Goal: Task Accomplishment & Management: Use online tool/utility

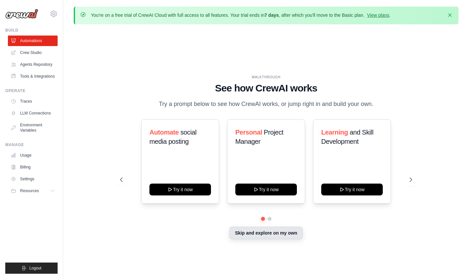
click at [257, 237] on button "Skip and explore on my own" at bounding box center [265, 233] width 73 height 12
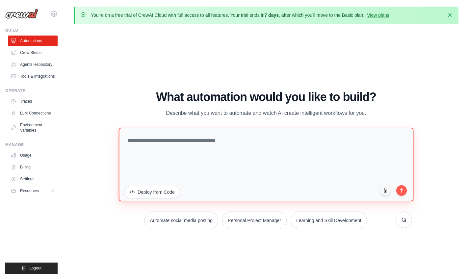
click at [173, 143] on textarea at bounding box center [265, 165] width 295 height 74
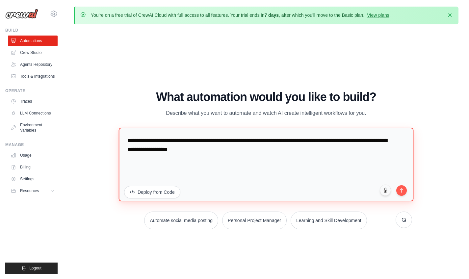
click at [246, 153] on textarea "**********" at bounding box center [265, 165] width 295 height 74
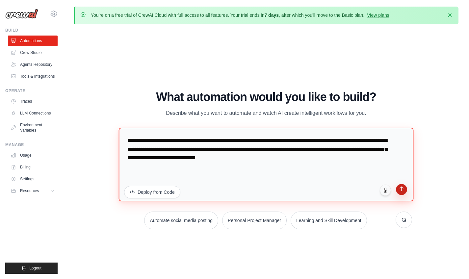
type textarea "**********"
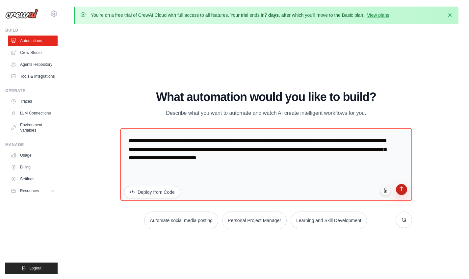
click at [403, 191] on icon "submit" at bounding box center [402, 189] width 6 height 6
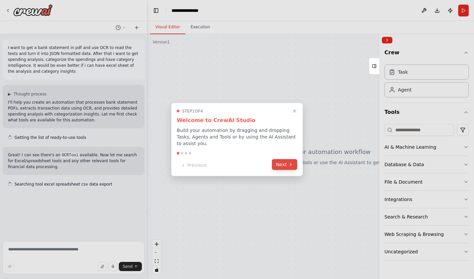
click at [279, 169] on button "Next" at bounding box center [284, 164] width 25 height 11
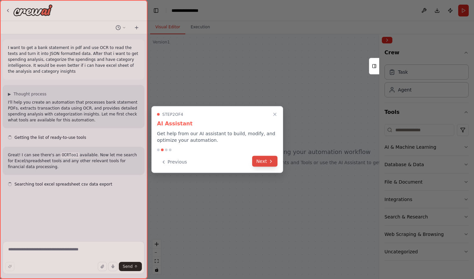
click at [274, 165] on button "Next" at bounding box center [264, 161] width 25 height 11
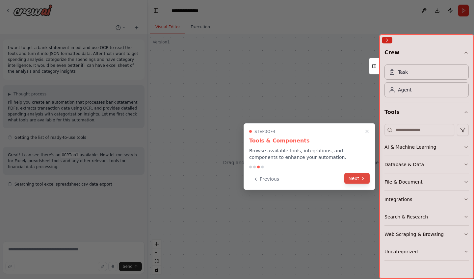
click at [349, 181] on button "Next" at bounding box center [356, 178] width 25 height 11
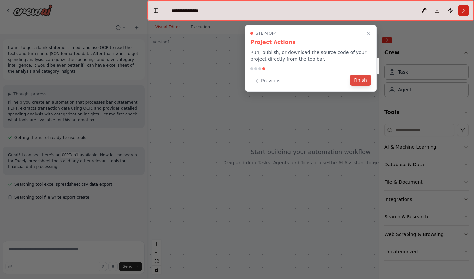
click at [355, 80] on button "Finish" at bounding box center [360, 80] width 21 height 11
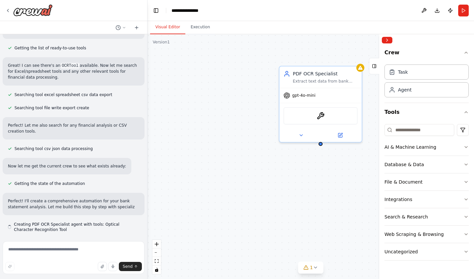
scroll to position [95, 0]
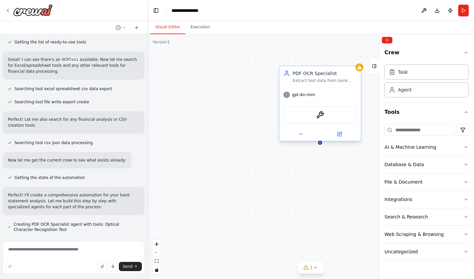
click at [336, 95] on div "gpt-4o-mini" at bounding box center [319, 94] width 81 height 14
click at [315, 122] on div "OCRTool" at bounding box center [319, 114] width 73 height 17
click at [323, 117] on img at bounding box center [320, 115] width 8 height 8
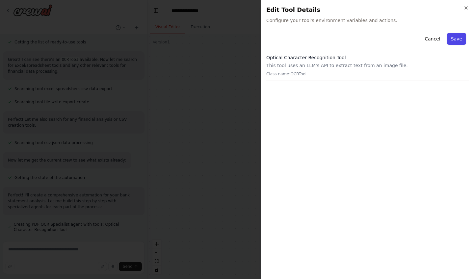
scroll to position [114, 0]
click at [319, 72] on p "Class name: OCRTool" at bounding box center [367, 73] width 202 height 5
click at [313, 65] on p "This tool uses an LLM's API to extract text from an image file." at bounding box center [367, 65] width 202 height 7
click at [466, 8] on icon "button" at bounding box center [465, 7] width 5 height 5
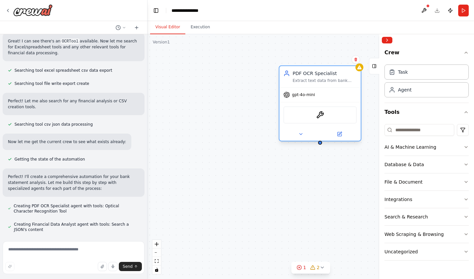
click at [311, 98] on div "gpt-4o-mini" at bounding box center [299, 94] width 32 height 7
click at [340, 136] on icon at bounding box center [339, 134] width 4 height 4
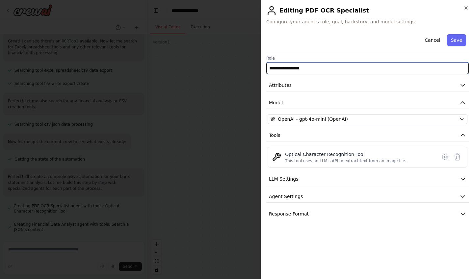
click at [317, 64] on input "**********" at bounding box center [367, 68] width 202 height 12
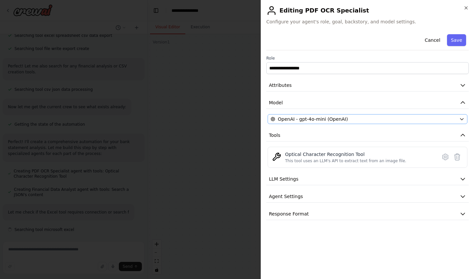
click at [324, 119] on span "OpenAI - gpt-4o-mini (OpenAI)" at bounding box center [313, 119] width 70 height 7
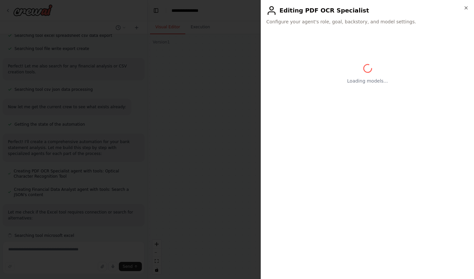
scroll to position [155, 0]
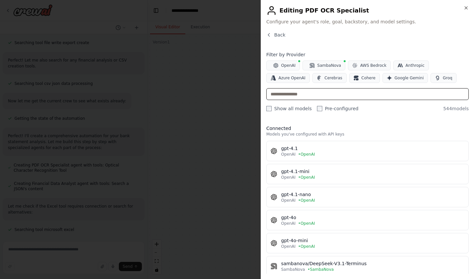
click at [324, 94] on input "text" at bounding box center [367, 94] width 202 height 12
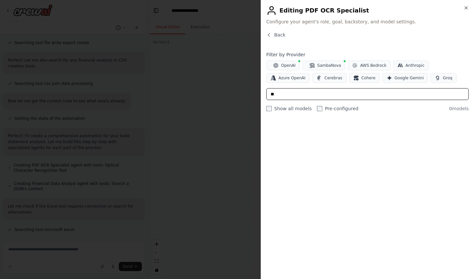
type input "*"
type input "*********"
click at [313, 99] on input "*********" at bounding box center [367, 94] width 202 height 12
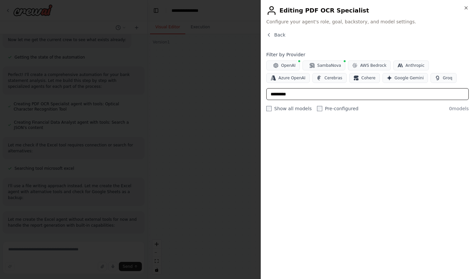
click at [313, 99] on input "*********" at bounding box center [367, 94] width 202 height 12
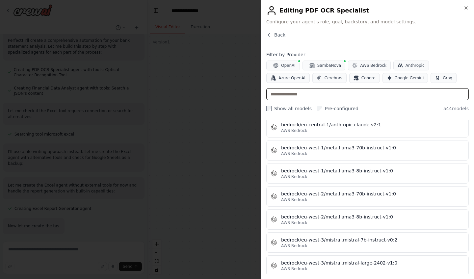
scroll to position [264, 0]
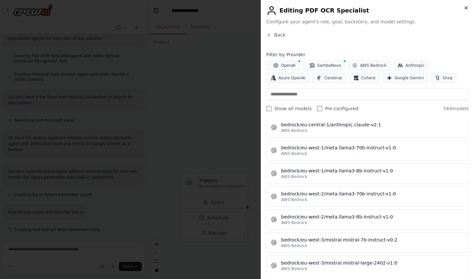
click at [465, 9] on icon "button" at bounding box center [465, 8] width 3 height 3
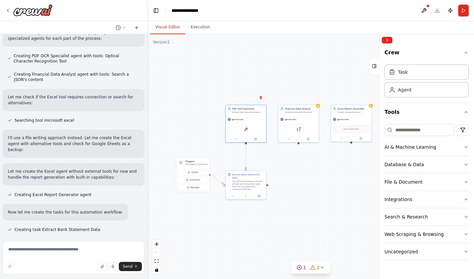
drag, startPoint x: 319, startPoint y: 156, endPoint x: 254, endPoint y: 170, distance: 67.2
click at [254, 170] on div ".deletable-edge-delete-btn { width: 20px; height: 20px; border: 0px solid #ffff…" at bounding box center [310, 156] width 326 height 245
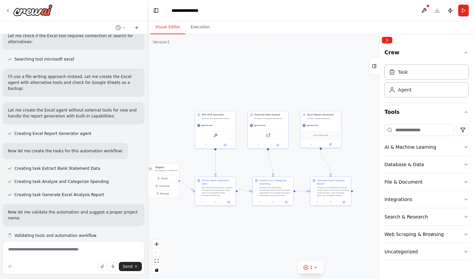
scroll to position [331, 0]
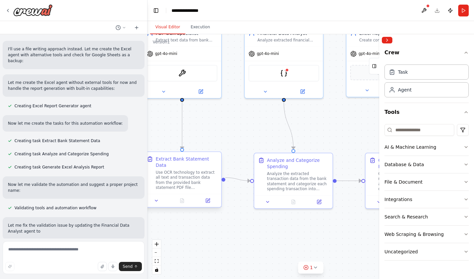
click at [191, 181] on div "Use OCR technology to extract all text and transaction data from the provided b…" at bounding box center [187, 180] width 62 height 20
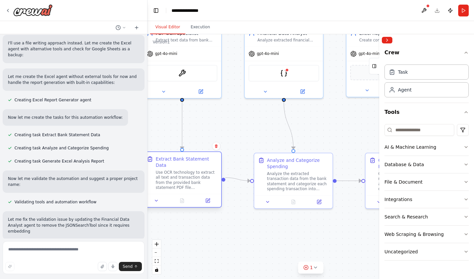
scroll to position [364, 0]
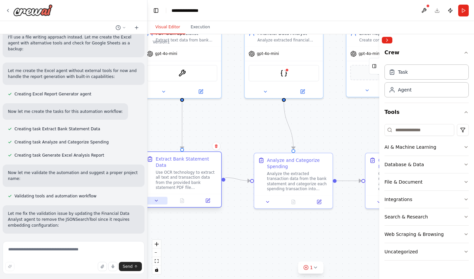
click at [157, 198] on icon at bounding box center [156, 200] width 5 height 5
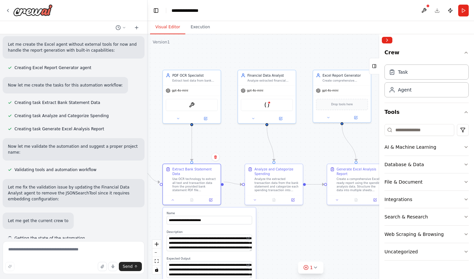
scroll to position [399, 0]
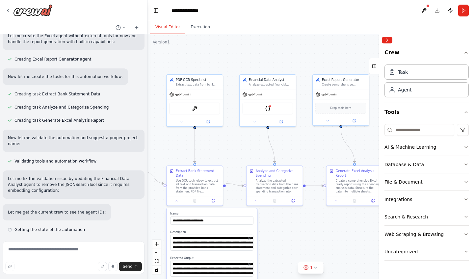
click at [304, 237] on div ".deletable-edge-delete-btn { width: 20px; height: 20px; border: 0px solid #ffff…" at bounding box center [310, 156] width 326 height 245
click at [192, 185] on div "Use OCR technology to extract all text and transaction data from the provided b…" at bounding box center [198, 185] width 44 height 14
click at [285, 219] on div ".deletable-edge-delete-btn { width: 20px; height: 20px; border: 0px solid #ffff…" at bounding box center [310, 156] width 326 height 245
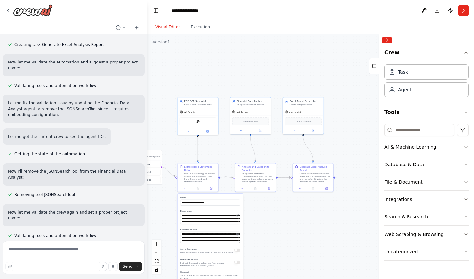
scroll to position [488, 0]
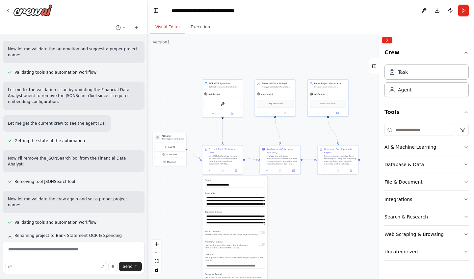
drag, startPoint x: 218, startPoint y: 147, endPoint x: 243, endPoint y: 129, distance: 30.4
click at [243, 129] on div ".deletable-edge-delete-btn { width: 20px; height: 20px; border: 0px solid #ffff…" at bounding box center [310, 156] width 326 height 245
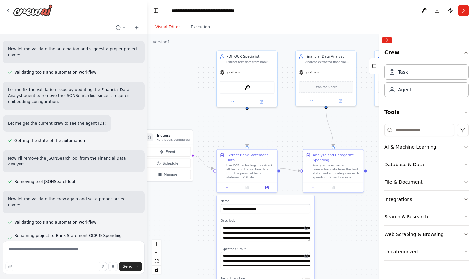
drag, startPoint x: 243, startPoint y: 129, endPoint x: 278, endPoint y: 125, distance: 35.1
click at [278, 125] on div ".deletable-edge-delete-btn { width: 20px; height: 20px; border: 0px solid #ffff…" at bounding box center [310, 156] width 326 height 245
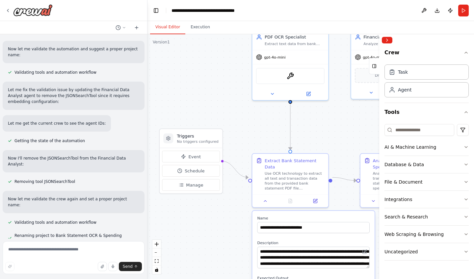
drag, startPoint x: 217, startPoint y: 146, endPoint x: 268, endPoint y: 144, distance: 50.7
click at [268, 144] on div ".deletable-edge-delete-btn { width: 20px; height: 20px; border: 0px solid #ffff…" at bounding box center [310, 156] width 326 height 245
click at [198, 185] on span "Manage" at bounding box center [194, 185] width 17 height 6
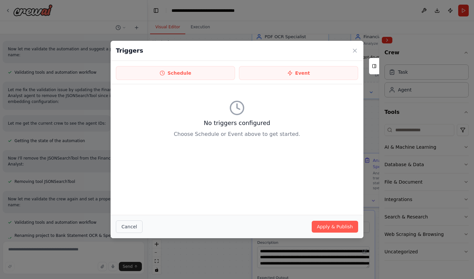
click at [130, 231] on button "Cancel" at bounding box center [129, 226] width 27 height 12
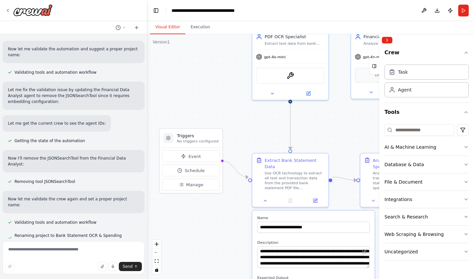
scroll to position [0, 0]
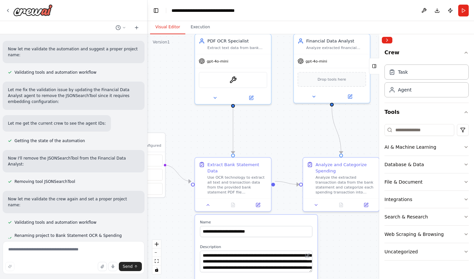
drag, startPoint x: 233, startPoint y: 201, endPoint x: 145, endPoint y: 204, distance: 87.9
click at [145, 204] on div "I want to get a bank statement in pdf and use OCR to read the texts and turn it…" at bounding box center [237, 139] width 474 height 279
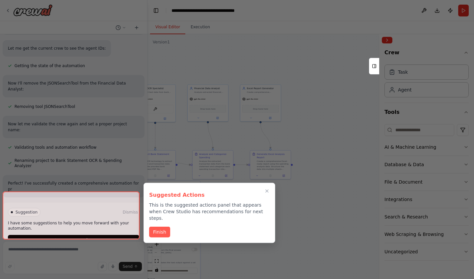
drag, startPoint x: 354, startPoint y: 192, endPoint x: 260, endPoint y: 188, distance: 93.1
click at [261, 189] on div "I want to get a bank statement in pdf and use OCR to read the texts and turn it…" at bounding box center [237, 139] width 474 height 279
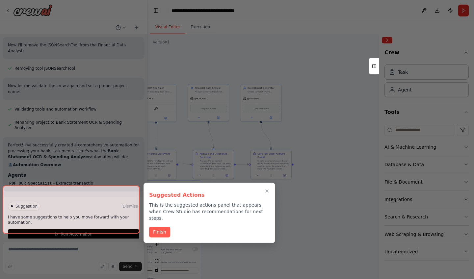
click at [74, 226] on div at bounding box center [71, 210] width 137 height 48
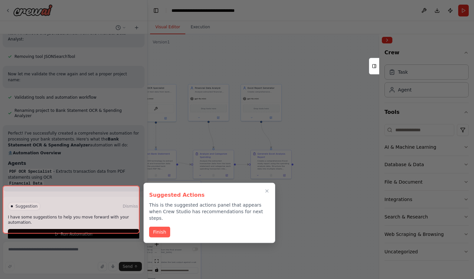
click at [65, 223] on div at bounding box center [71, 210] width 137 height 48
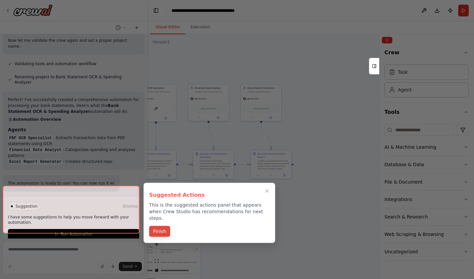
click at [162, 225] on div "Suggested Actions This is the suggested actions panel that appears when Crew St…" at bounding box center [209, 213] width 132 height 60
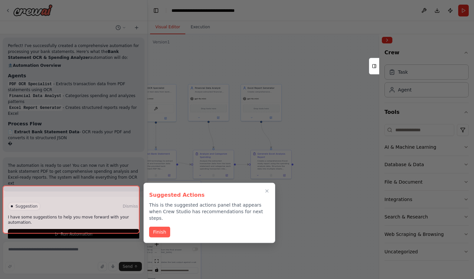
click at [77, 220] on div at bounding box center [71, 210] width 137 height 48
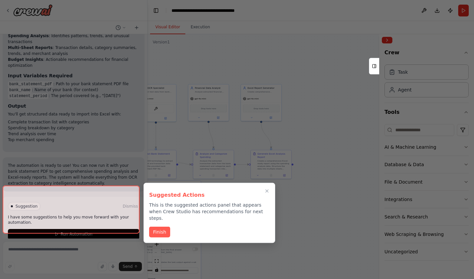
scroll to position [874, 0]
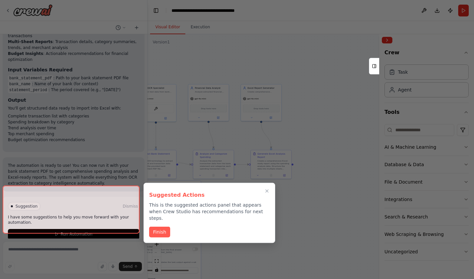
click at [64, 223] on div at bounding box center [71, 210] width 137 height 48
click at [69, 222] on div at bounding box center [71, 210] width 137 height 48
click at [267, 191] on icon "Close walkthrough" at bounding box center [267, 191] width 6 height 6
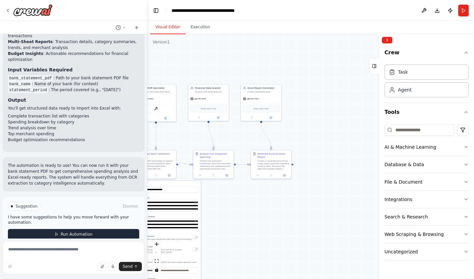
click at [48, 229] on button "Run Automation" at bounding box center [73, 234] width 131 height 11
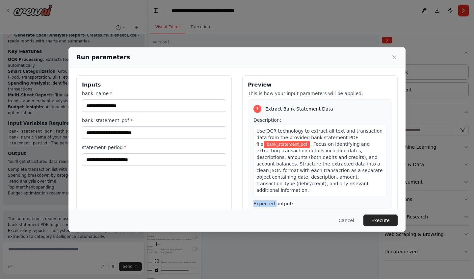
drag, startPoint x: 252, startPoint y: 210, endPoint x: 272, endPoint y: 206, distance: 21.0
click at [272, 206] on div "Preview This is how your input parameters will be applied: 1 Extract Bank State…" at bounding box center [319, 153] width 155 height 156
click at [205, 205] on div "Inputs bank_name * bank_statement_pdf * statement_period *" at bounding box center [153, 153] width 155 height 156
click at [151, 108] on input "bank_name *" at bounding box center [154, 105] width 144 height 12
type input "****"
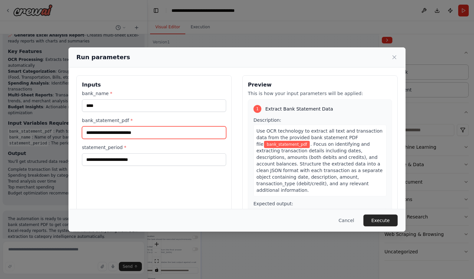
click at [122, 136] on input "bank_statement_pdf *" at bounding box center [154, 132] width 144 height 12
click at [130, 133] on input "bank_statement_pdf *" at bounding box center [154, 132] width 144 height 12
click at [152, 133] on input "bank_statement_pdf *" at bounding box center [154, 132] width 144 height 12
click at [127, 151] on div "statement_period *" at bounding box center [154, 155] width 144 height 22
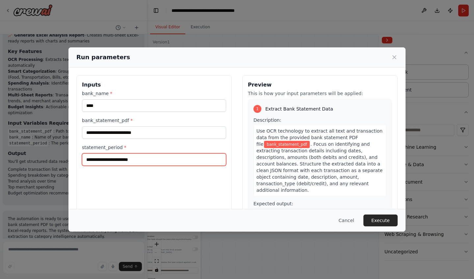
click at [125, 157] on input "statement_period *" at bounding box center [154, 159] width 144 height 12
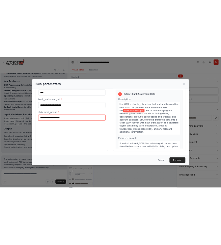
scroll to position [30, 0]
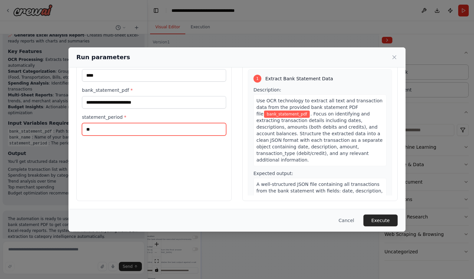
type input "*"
type input "*******"
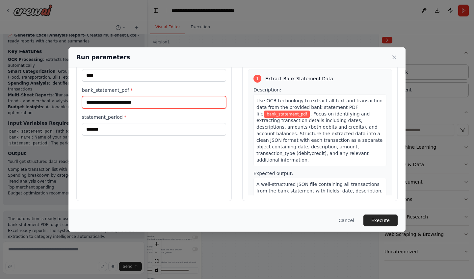
click at [158, 97] on input "bank_statement_pdf *" at bounding box center [154, 102] width 144 height 12
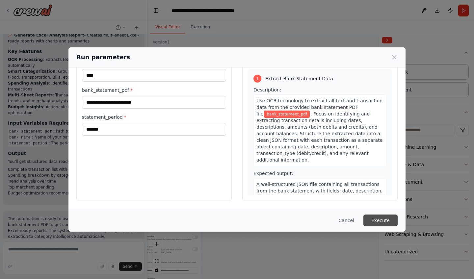
click at [387, 223] on button "Execute" at bounding box center [380, 220] width 34 height 12
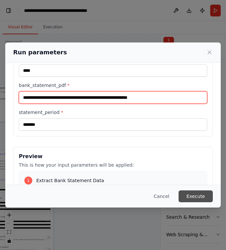
type input "**********"
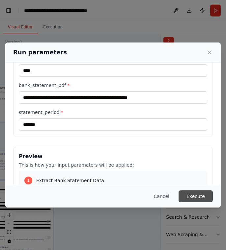
click at [191, 197] on button "Execute" at bounding box center [195, 196] width 34 height 12
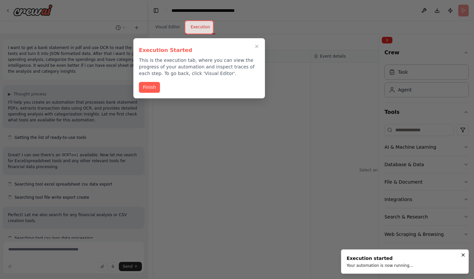
scroll to position [37, 0]
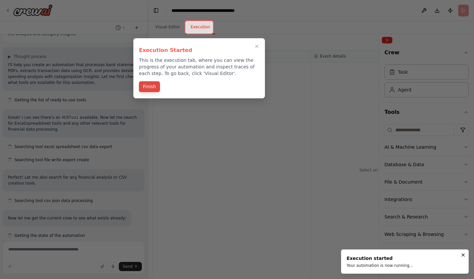
click at [156, 86] on button "Finish" at bounding box center [149, 86] width 21 height 11
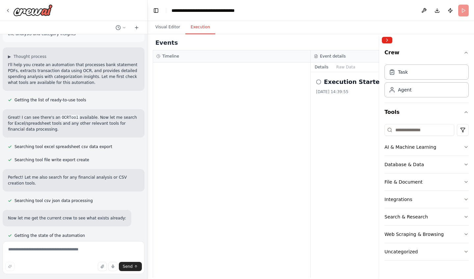
scroll to position [0, 0]
click at [318, 84] on circle at bounding box center [318, 82] width 4 height 4
click at [318, 81] on icon at bounding box center [318, 81] width 5 height 5
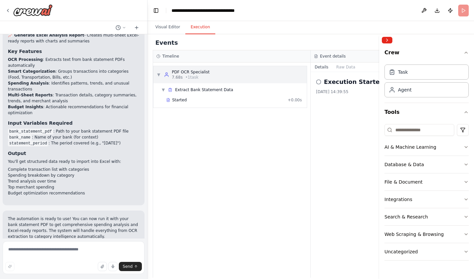
click at [159, 74] on span "▼" at bounding box center [159, 74] width 4 height 5
click at [159, 74] on span "▶" at bounding box center [159, 74] width 4 height 5
click at [163, 83] on div "▼ Extract Bank Statement Data Started + 0.00s" at bounding box center [229, 95] width 153 height 24
click at [163, 88] on span "▼" at bounding box center [163, 89] width 4 height 5
click at [163, 88] on span "▶" at bounding box center [163, 89] width 4 height 5
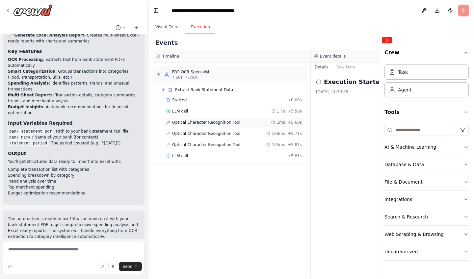
click at [218, 121] on span "Optical Character Recognition Tool" at bounding box center [206, 122] width 68 height 5
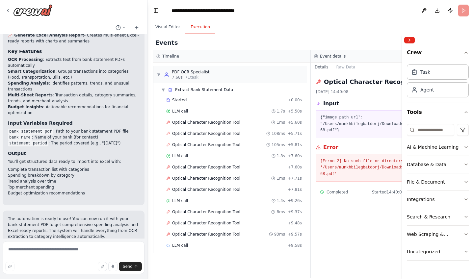
drag, startPoint x: 379, startPoint y: 168, endPoint x: 470, endPoint y: 174, distance: 90.9
click at [470, 174] on div "Crew Task Agent Tools AI & Machine Learning Database & Data File & Document Int…" at bounding box center [437, 156] width 72 height 245
click at [160, 71] on div "▼ PDF OCR Specialist 7.68s • 1 task" at bounding box center [183, 74] width 53 height 11
click at [166, 73] on circle at bounding box center [166, 74] width 2 height 2
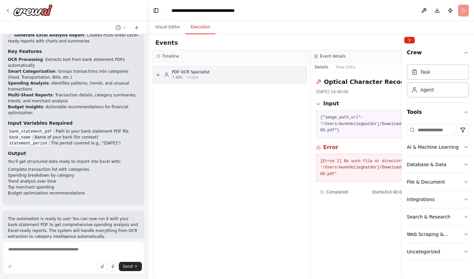
click at [215, 73] on div "▶ PDF OCR Specialist 7.68s • 1 task" at bounding box center [229, 74] width 153 height 17
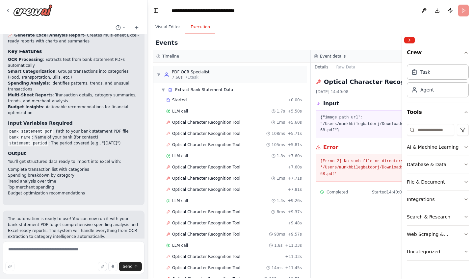
click at [165, 20] on header "**********" at bounding box center [310, 10] width 326 height 21
click at [165, 24] on button "Visual Editor" at bounding box center [167, 27] width 35 height 14
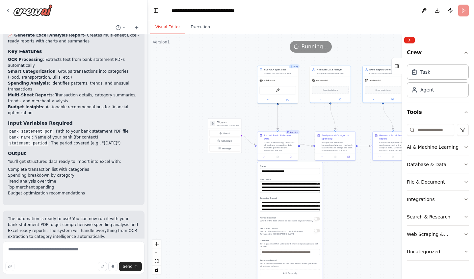
drag, startPoint x: 254, startPoint y: 140, endPoint x: 376, endPoint y: 121, distance: 123.1
click at [376, 121] on div ".deletable-edge-delete-btn { width: 20px; height: 20px; border: 0px solid #ffff…" at bounding box center [310, 156] width 326 height 245
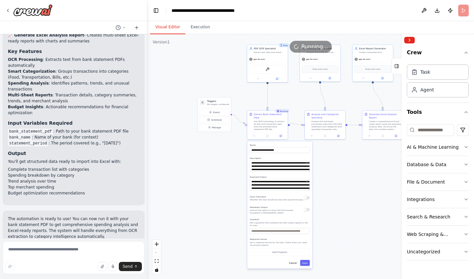
drag, startPoint x: 235, startPoint y: 172, endPoint x: 225, endPoint y: 151, distance: 23.7
click at [225, 151] on div ".deletable-edge-delete-btn { width: 20px; height: 20px; border: 0px solid #ffff…" at bounding box center [310, 156] width 326 height 245
click at [156, 244] on icon "zoom in" at bounding box center [157, 244] width 4 height 4
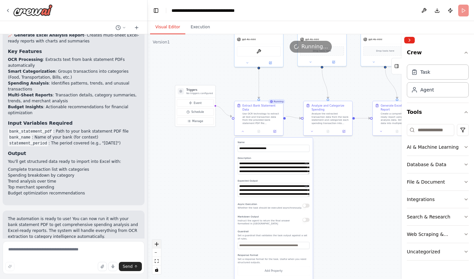
click at [156, 244] on icon "zoom in" at bounding box center [157, 244] width 4 height 4
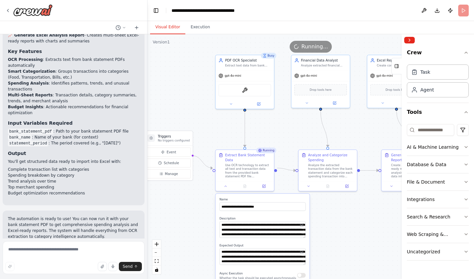
drag, startPoint x: 189, startPoint y: 160, endPoint x: 185, endPoint y: 220, distance: 59.7
click at [185, 220] on div ".deletable-edge-delete-btn { width: 20px; height: 20px; border: 0px solid #ffff…" at bounding box center [310, 156] width 326 height 245
click at [51, 249] on textarea at bounding box center [74, 257] width 142 height 33
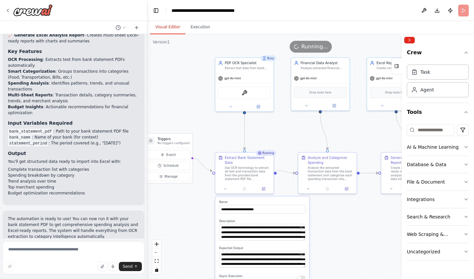
drag, startPoint x: 200, startPoint y: 91, endPoint x: 194, endPoint y: 131, distance: 39.9
click at [194, 131] on div ".deletable-edge-delete-btn { width: 20px; height: 20px; border: 0px solid #ffff…" at bounding box center [310, 156] width 326 height 245
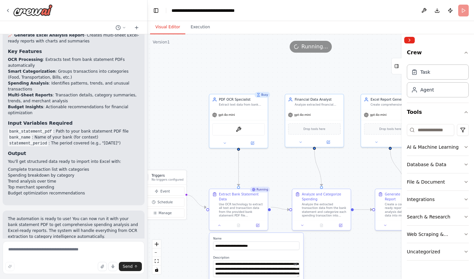
click at [305, 53] on div ".deletable-edge-delete-btn { width: 20px; height: 20px; border: 0px solid #ffff…" at bounding box center [310, 156] width 326 height 245
click at [464, 9] on header "**********" at bounding box center [310, 10] width 326 height 21
click at [105, 266] on button "button" at bounding box center [102, 266] width 9 height 9
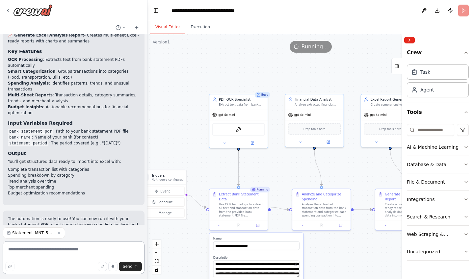
click at [38, 251] on textarea at bounding box center [74, 257] width 142 height 33
type textarea "**********"
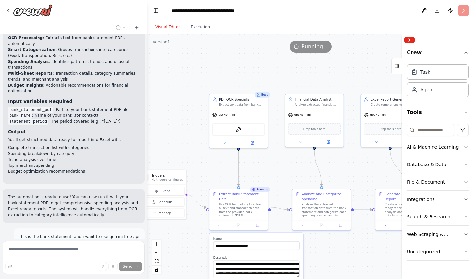
scroll to position [879, 0]
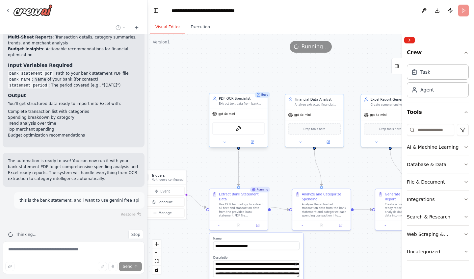
click at [241, 117] on div "gpt-4o-mini" at bounding box center [238, 114] width 58 height 11
click at [305, 46] on span "Running..." at bounding box center [314, 47] width 27 height 8
click at [408, 39] on button "Collapse right sidebar" at bounding box center [409, 40] width 11 height 7
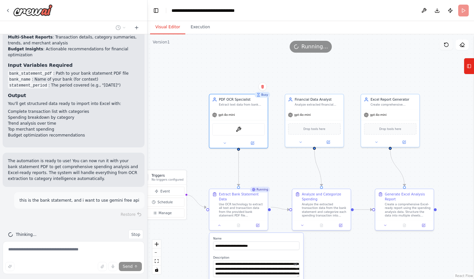
click at [446, 45] on icon at bounding box center [445, 44] width 5 height 5
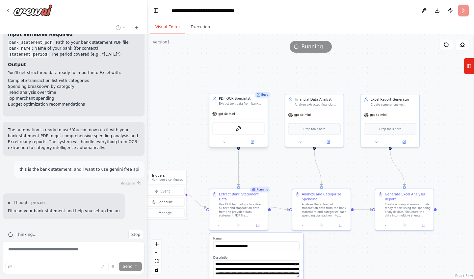
click at [241, 118] on div "gpt-4o-mini" at bounding box center [238, 114] width 58 height 11
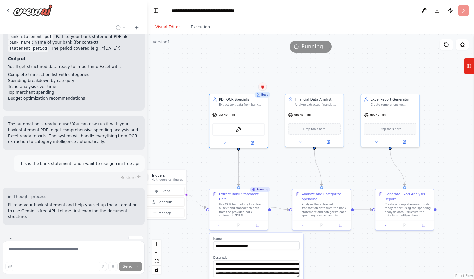
scroll to position [929, 0]
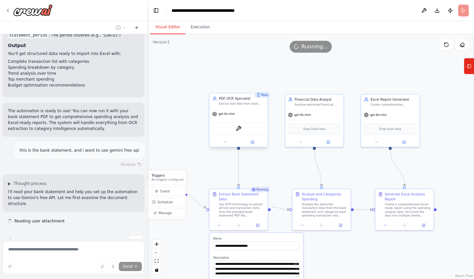
click at [244, 132] on div "OCRTool" at bounding box center [238, 128] width 53 height 12
click at [251, 144] on button at bounding box center [252, 142] width 27 height 6
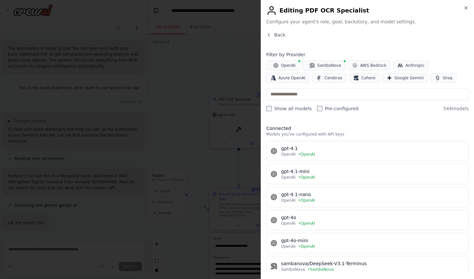
scroll to position [997, 0]
click at [468, 3] on div "Close Editing PDF OCR Specialist Configure your agent's role, goal, backstory, …" at bounding box center [366, 139] width 213 height 279
click at [466, 4] on div "Close Editing PDF OCR Specialist Configure your agent's role, goal, backstory, …" at bounding box center [366, 139] width 213 height 279
click at [466, 5] on div "Close Editing PDF OCR Specialist Configure your agent's role, goal, backstory, …" at bounding box center [366, 139] width 213 height 279
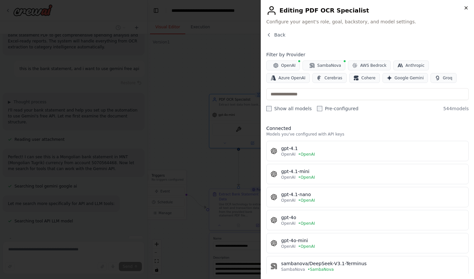
click at [465, 7] on icon "button" at bounding box center [465, 7] width 5 height 5
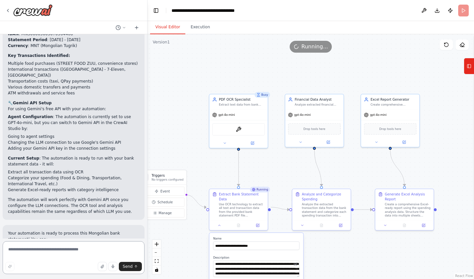
scroll to position [1329, 0]
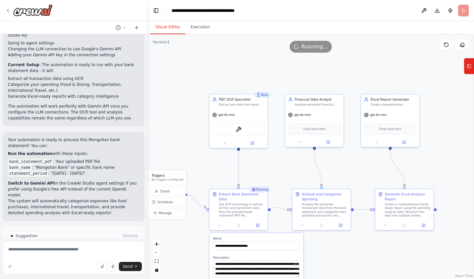
click at [56, 262] on polygon at bounding box center [57, 263] width 2 height 3
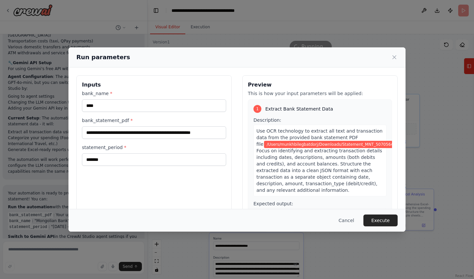
scroll to position [0, 0]
click at [202, 134] on input "**********" at bounding box center [154, 132] width 144 height 12
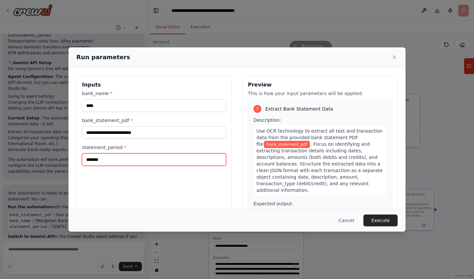
click at [165, 161] on input "*******" at bounding box center [154, 159] width 144 height 12
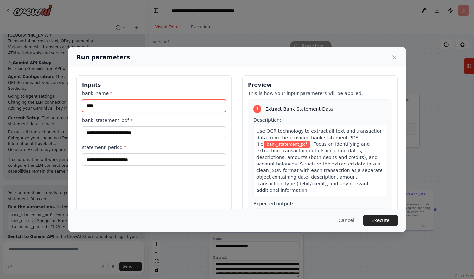
click at [134, 103] on input "****" at bounding box center [154, 105] width 144 height 12
click at [131, 144] on div "bank_name * bank_statement_pdf * statement_period *" at bounding box center [154, 128] width 144 height 76
click at [394, 59] on icon at bounding box center [394, 57] width 7 height 7
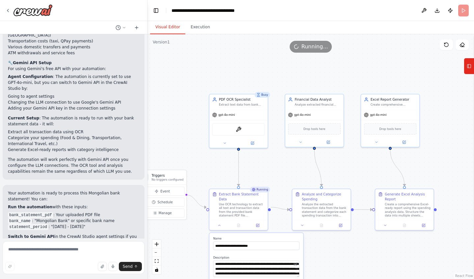
click at [64, 218] on li "bank_name : "Mongolian Bank" or specific bank name" at bounding box center [73, 221] width 131 height 6
click at [59, 212] on li "bank_statement_pdf : Your uploaded PDF file" at bounding box center [73, 215] width 131 height 6
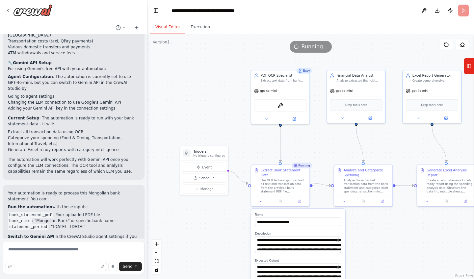
drag, startPoint x: 194, startPoint y: 143, endPoint x: 219, endPoint y: 111, distance: 40.7
click at [219, 111] on div ".deletable-edge-delete-btn { width: 20px; height: 20px; border: 0px solid #ffff…" at bounding box center [310, 156] width 326 height 245
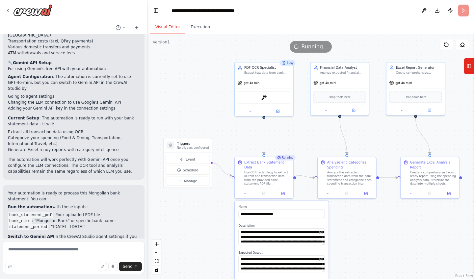
click at [463, 11] on header "**********" at bounding box center [310, 10] width 326 height 21
click at [207, 30] on button "Execution" at bounding box center [200, 27] width 30 height 14
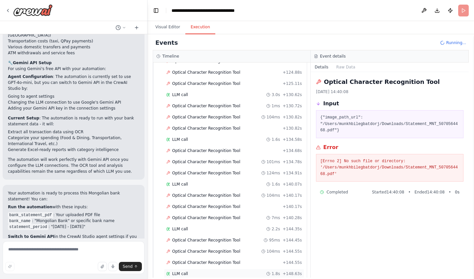
click at [177, 273] on span "LLM call" at bounding box center [180, 273] width 16 height 5
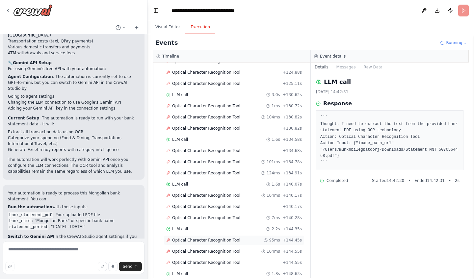
click at [200, 241] on span "Optical Character Recognition Tool" at bounding box center [206, 239] width 68 height 5
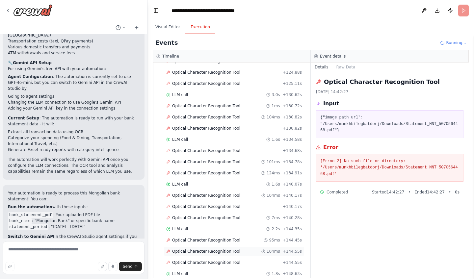
click at [211, 253] on span "Optical Character Recognition Tool" at bounding box center [206, 251] width 68 height 5
click at [62, 252] on textarea at bounding box center [74, 257] width 142 height 33
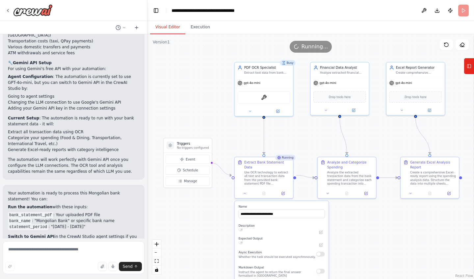
click at [166, 29] on button "Visual Editor" at bounding box center [167, 27] width 35 height 14
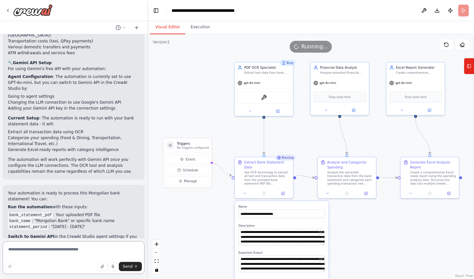
click at [69, 254] on textarea at bounding box center [74, 257] width 142 height 33
type textarea "**********"
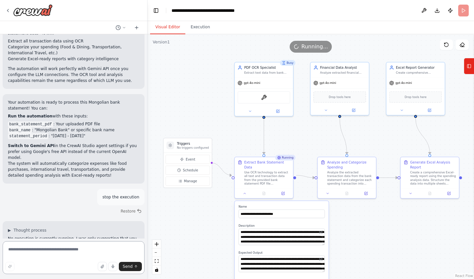
scroll to position [1464, 0]
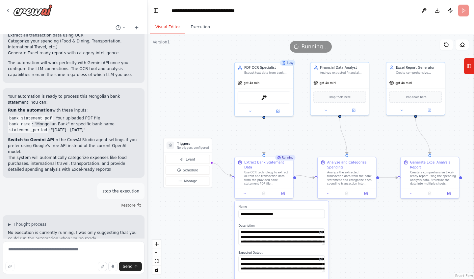
click at [304, 47] on span "Running..." at bounding box center [314, 47] width 27 height 8
click at [136, 28] on icon at bounding box center [136, 27] width 0 height 3
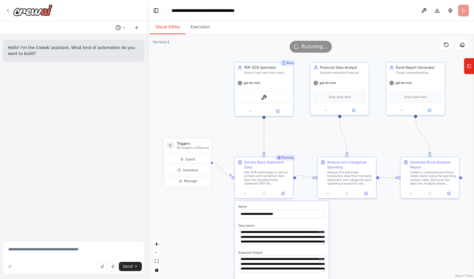
click at [120, 28] on circle at bounding box center [118, 27] width 4 height 4
click at [102, 51] on span "stop the execution" at bounding box center [95, 51] width 49 height 5
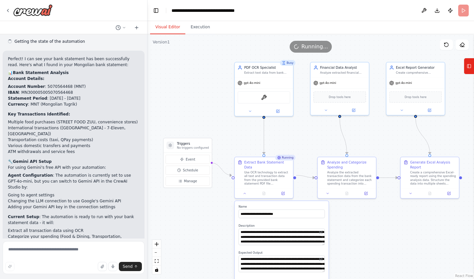
scroll to position [1464, 0]
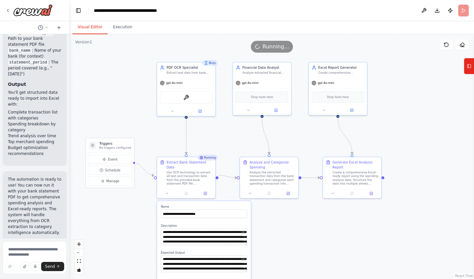
drag, startPoint x: 146, startPoint y: 44, endPoint x: 55, endPoint y: 46, distance: 91.1
click at [55, 46] on div "I want to get a bank statement in pdf and use OCR to read the texts and turn it…" at bounding box center [35, 139] width 70 height 279
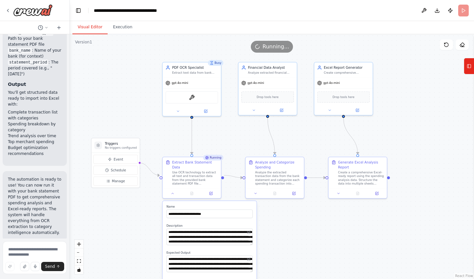
drag, startPoint x: 70, startPoint y: 65, endPoint x: 75, endPoint y: 65, distance: 5.6
click at [75, 65] on div ".deletable-edge-delete-btn { width: 20px; height: 20px; border: 0px solid #ffff…" at bounding box center [272, 156] width 404 height 245
click at [267, 49] on span "Running..." at bounding box center [275, 47] width 27 height 8
click at [470, 67] on icon at bounding box center [468, 66] width 5 height 11
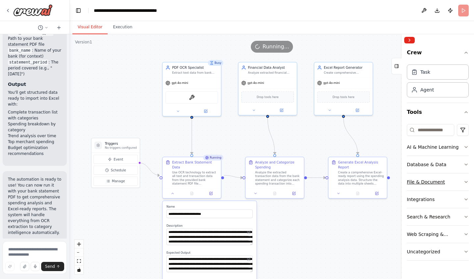
click at [439, 180] on div "File & Document" at bounding box center [426, 182] width 38 height 7
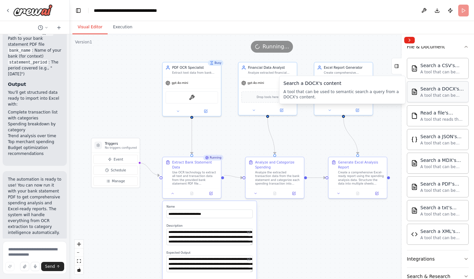
scroll to position [137, 0]
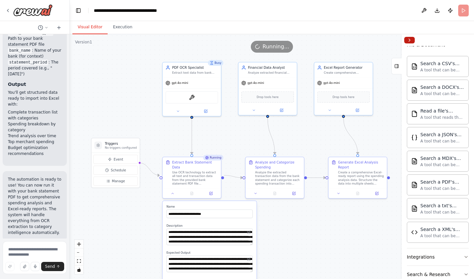
click at [411, 37] on button "Collapse right sidebar" at bounding box center [409, 40] width 11 height 7
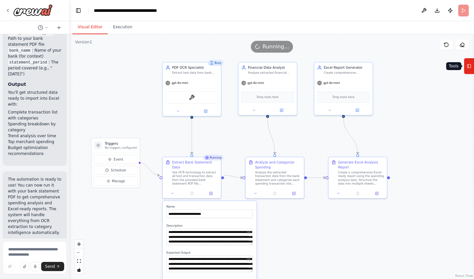
click at [469, 67] on icon at bounding box center [468, 66] width 5 height 11
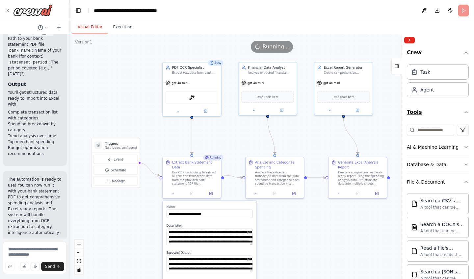
scroll to position [0, 0]
click at [456, 112] on button "Tools" at bounding box center [438, 112] width 62 height 18
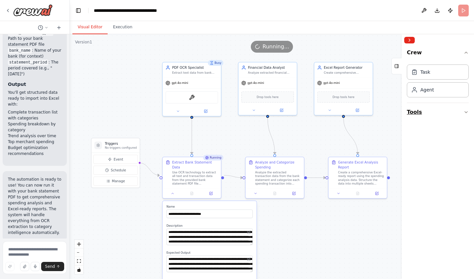
click at [466, 114] on icon "button" at bounding box center [465, 112] width 5 height 5
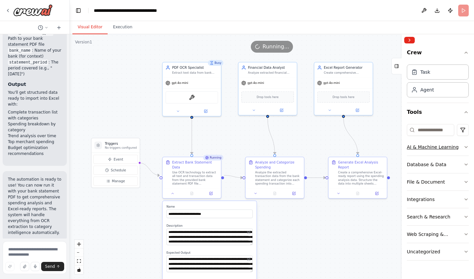
click at [453, 153] on button "AI & Machine Learning" at bounding box center [438, 146] width 62 height 17
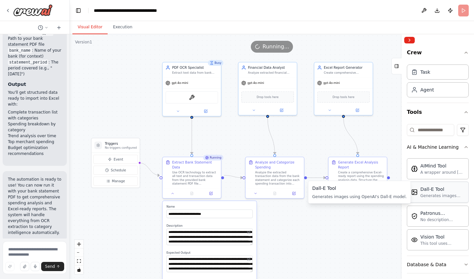
scroll to position [29, 0]
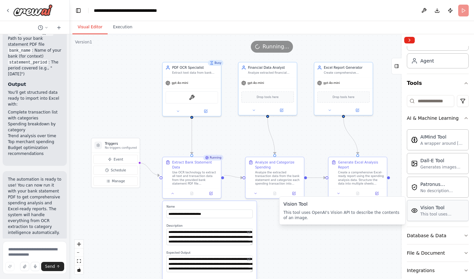
click at [440, 217] on div "Vision Tool This tool uses OpenAI's Vision API to describe the contents of an i…" at bounding box center [438, 210] width 62 height 21
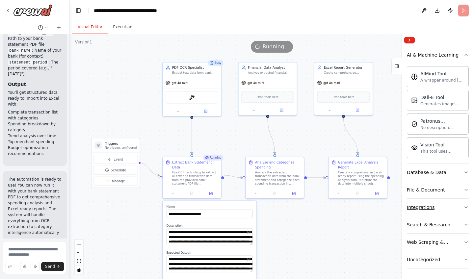
scroll to position [0, 0]
click at [449, 243] on div "Web Scraping & Browsing" at bounding box center [435, 242] width 57 height 7
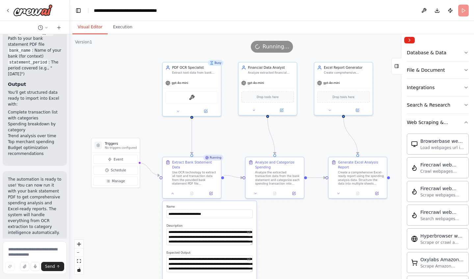
scroll to position [206, 0]
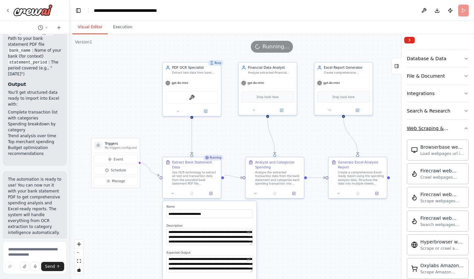
click at [456, 127] on div "Web Scraping & Browsing" at bounding box center [435, 128] width 57 height 7
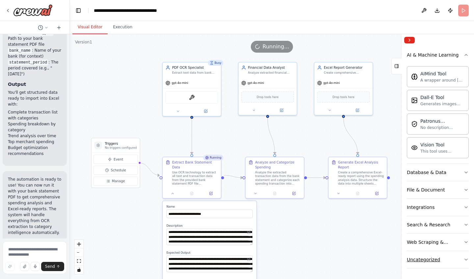
scroll to position [0, 0]
click at [445, 267] on button "Uncategorized" at bounding box center [438, 259] width 62 height 17
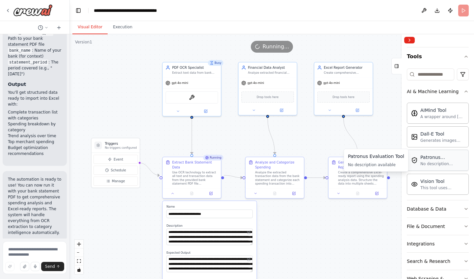
scroll to position [107, 0]
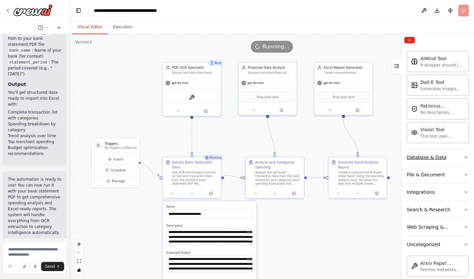
click at [451, 165] on button "Database & Data" at bounding box center [438, 157] width 62 height 17
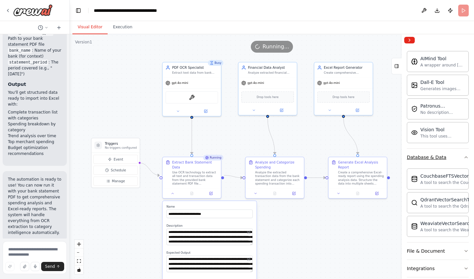
click at [451, 165] on button "Database & Data" at bounding box center [438, 157] width 62 height 17
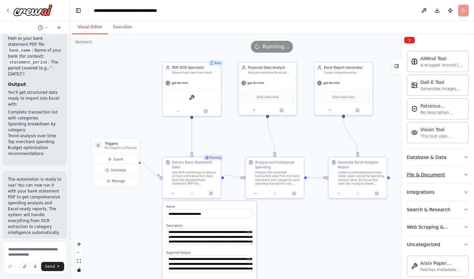
click at [447, 175] on button "File & Document" at bounding box center [438, 174] width 62 height 17
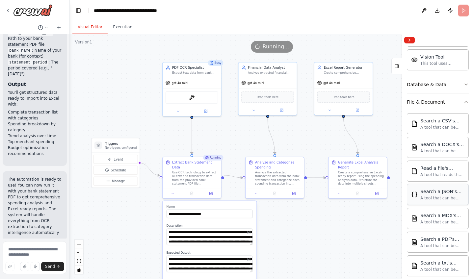
scroll to position [180, 0]
click at [445, 199] on div "A tool that can be used to semantic search a query from a JSON's content." at bounding box center [442, 197] width 44 height 5
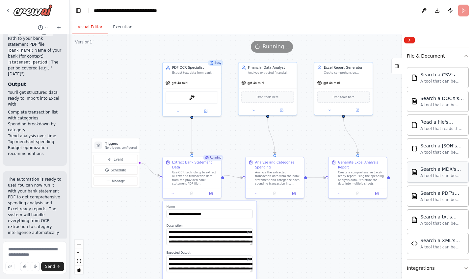
scroll to position [282, 0]
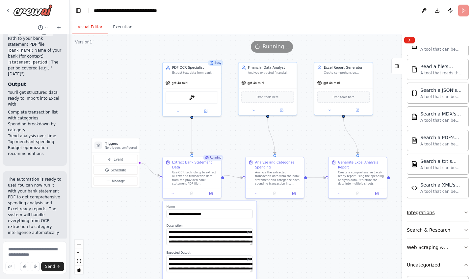
click at [442, 213] on button "Integrations" at bounding box center [438, 212] width 62 height 17
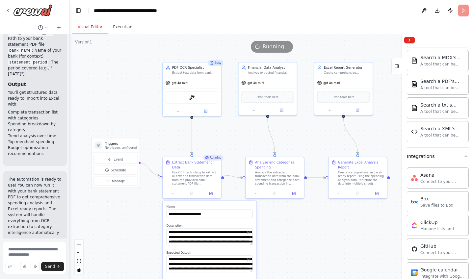
scroll to position [282, 0]
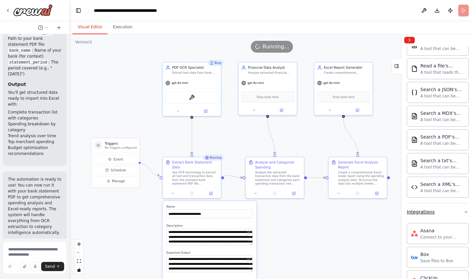
click at [444, 210] on button "Integrations" at bounding box center [438, 211] width 62 height 17
click at [442, 229] on div "Search & Research" at bounding box center [428, 229] width 43 height 7
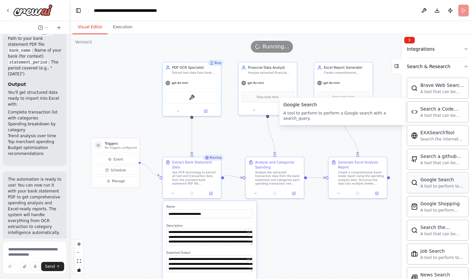
scroll to position [550, 0]
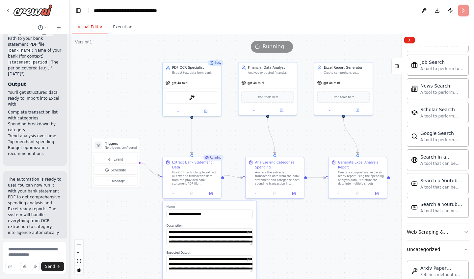
click at [446, 235] on div "Web Scraping & Browsing" at bounding box center [435, 232] width 57 height 7
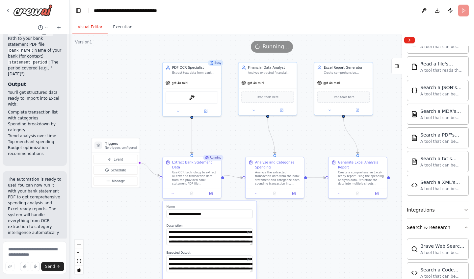
scroll to position [258, 0]
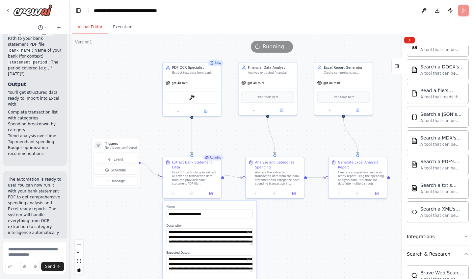
click at [267, 48] on span "Running..." at bounding box center [275, 47] width 27 height 8
click at [208, 55] on div ".deletable-edge-delete-btn { width: 20px; height: 20px; border: 0px solid #ffff…" at bounding box center [272, 156] width 404 height 245
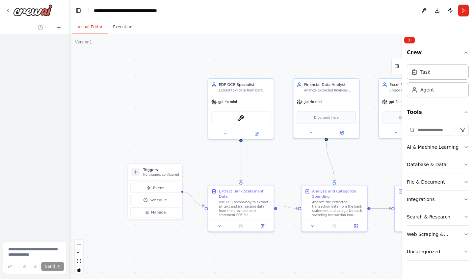
drag, startPoint x: 167, startPoint y: 154, endPoint x: 177, endPoint y: 144, distance: 14.0
click at [177, 144] on div ".deletable-edge-delete-btn { width: 20px; height: 20px; border: 0px solid #ffff…" at bounding box center [272, 156] width 404 height 245
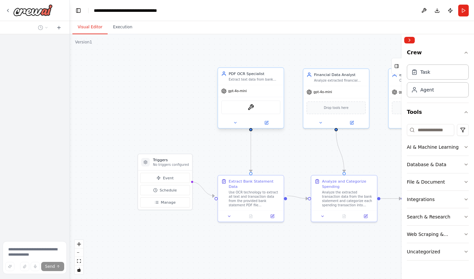
click at [249, 93] on div "gpt-4o-mini" at bounding box center [250, 91] width 65 height 12
click at [250, 109] on img at bounding box center [250, 107] width 6 height 6
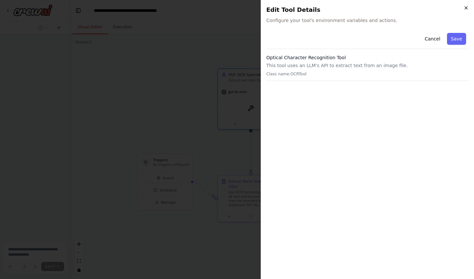
click at [463, 8] on icon "button" at bounding box center [465, 7] width 5 height 5
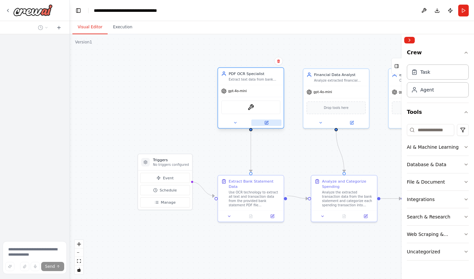
click at [262, 126] on button at bounding box center [266, 122] width 30 height 6
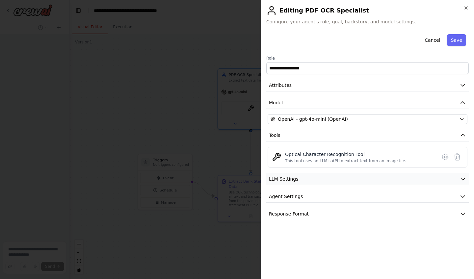
click at [341, 175] on button "LLM Settings" at bounding box center [367, 179] width 202 height 12
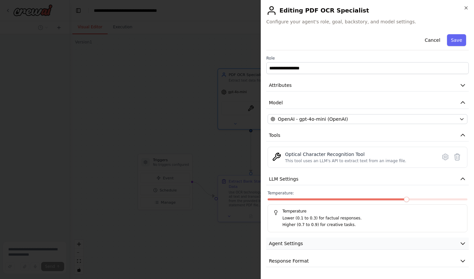
click at [322, 242] on button "Agent Settings" at bounding box center [367, 243] width 202 height 12
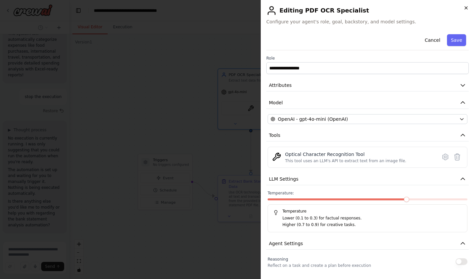
click at [467, 6] on icon "button" at bounding box center [465, 7] width 5 height 5
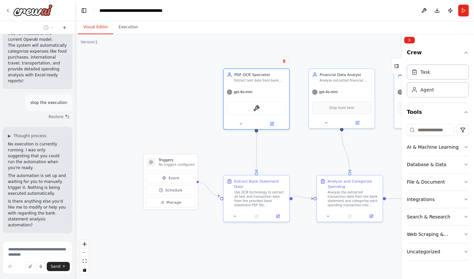
scroll to position [2185, 0]
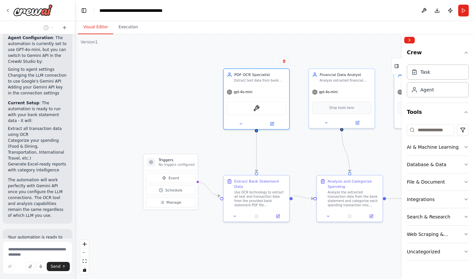
drag, startPoint x: 69, startPoint y: 177, endPoint x: 86, endPoint y: 182, distance: 17.4
click at [86, 182] on div "I want to get a bank statement in pdf and use OCR to read the texts and turn it…" at bounding box center [237, 139] width 474 height 279
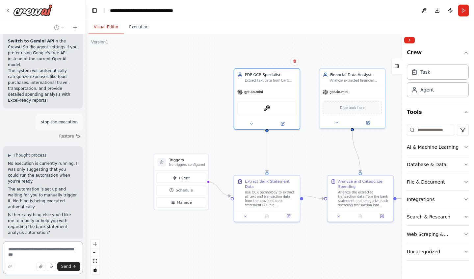
click at [25, 250] on textarea at bounding box center [43, 257] width 80 height 33
type textarea "**********"
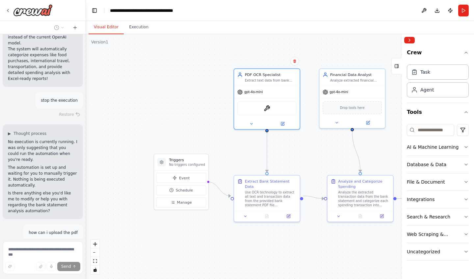
scroll to position [2243, 0]
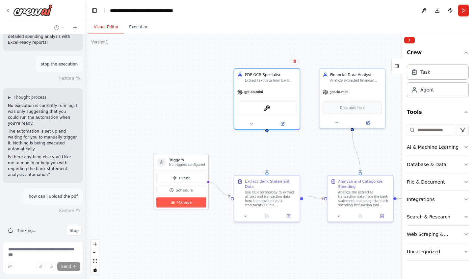
click at [174, 205] on button "Manage" at bounding box center [181, 202] width 50 height 10
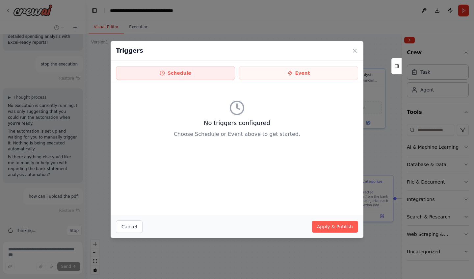
click at [178, 78] on button "Schedule" at bounding box center [175, 73] width 119 height 14
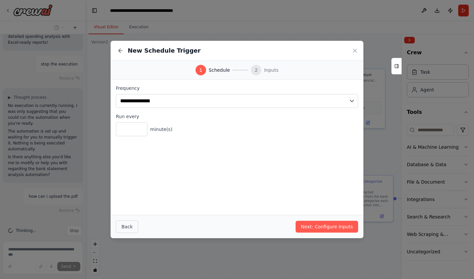
click at [129, 223] on button "Back" at bounding box center [127, 226] width 22 height 12
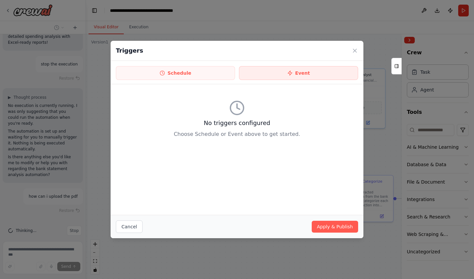
click at [299, 74] on button "Event" at bounding box center [298, 73] width 119 height 14
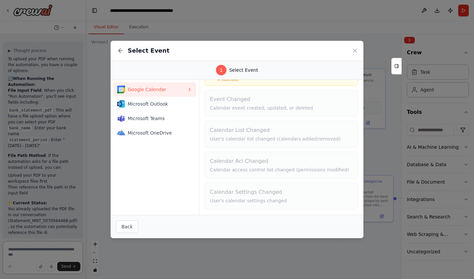
scroll to position [0, 0]
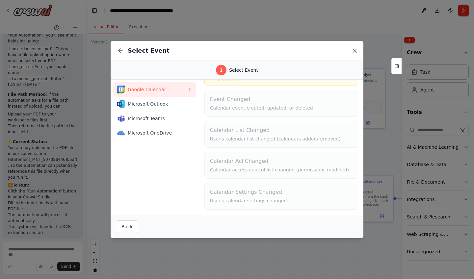
click at [354, 50] on icon at bounding box center [354, 50] width 3 height 3
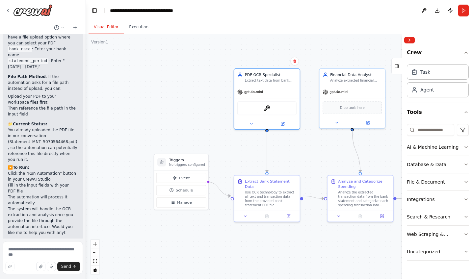
scroll to position [2507, 0]
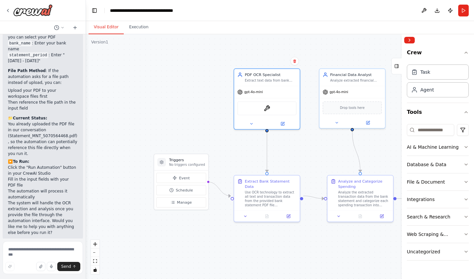
click at [202, 124] on div ".deletable-edge-delete-btn { width: 20px; height: 20px; border: 0px solid #ffff…" at bounding box center [280, 156] width 388 height 245
click at [464, 8] on button "Run" at bounding box center [463, 11] width 11 height 12
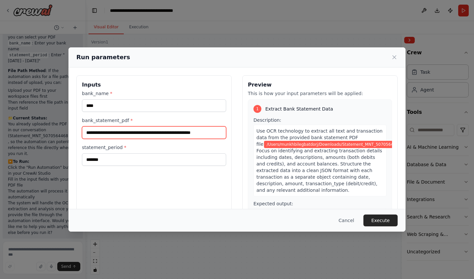
click at [140, 132] on input "**********" at bounding box center [154, 132] width 144 height 12
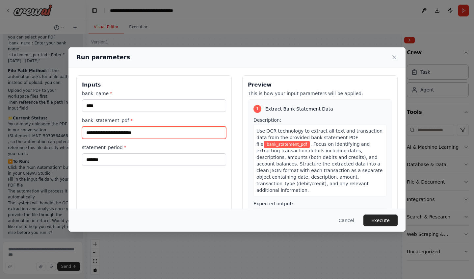
click at [175, 134] on input "bank_statement_pdf *" at bounding box center [154, 132] width 144 height 12
click at [344, 217] on button "Cancel" at bounding box center [346, 220] width 26 height 12
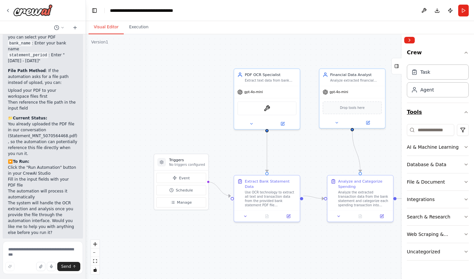
click at [450, 113] on button "Tools" at bounding box center [438, 112] width 62 height 18
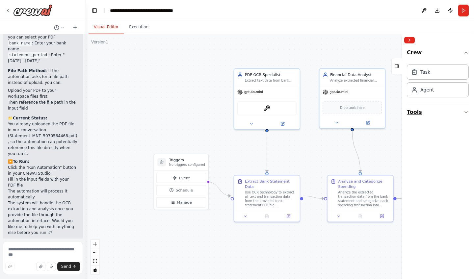
click at [450, 113] on button "Tools" at bounding box center [438, 112] width 62 height 18
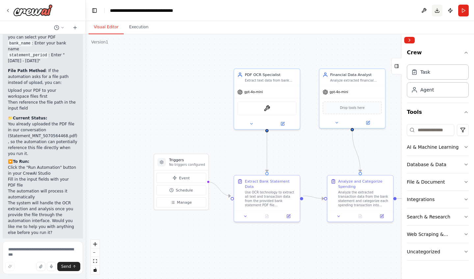
click at [438, 8] on button "Download" at bounding box center [437, 11] width 11 height 12
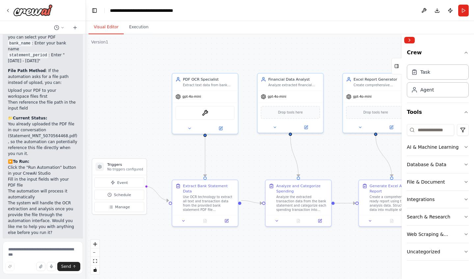
drag, startPoint x: 212, startPoint y: 92, endPoint x: 150, endPoint y: 97, distance: 62.0
click at [150, 97] on div ".deletable-edge-delete-btn { width: 20px; height: 20px; border: 0px solid #ffff…" at bounding box center [280, 156] width 388 height 245
